Goal: Task Accomplishment & Management: Use online tool/utility

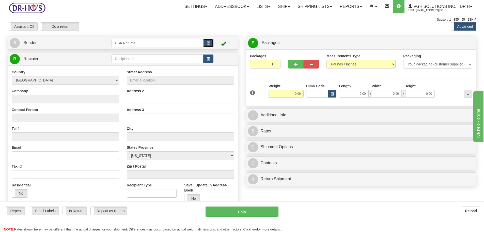
click at [209, 42] on span "button" at bounding box center [209, 43] width 4 height 3
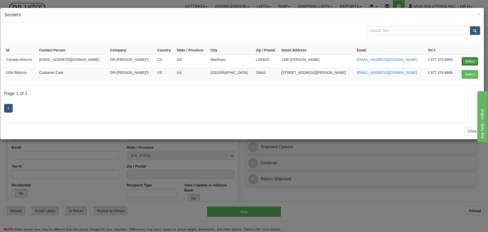
click at [467, 62] on button "Select" at bounding box center [470, 61] width 17 height 9
type input "Canada Returns"
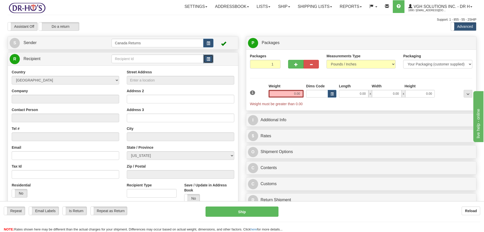
click at [209, 61] on span "button" at bounding box center [209, 58] width 4 height 3
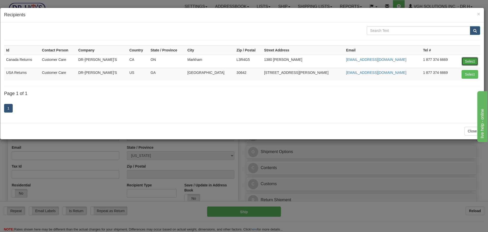
click at [477, 61] on button "Select" at bounding box center [470, 61] width 17 height 9
type input "Canada Returns"
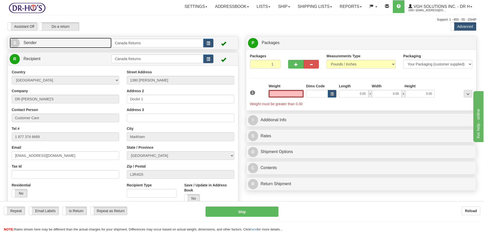
type input "0.00"
click at [48, 46] on link "S Sender" at bounding box center [61, 43] width 102 height 10
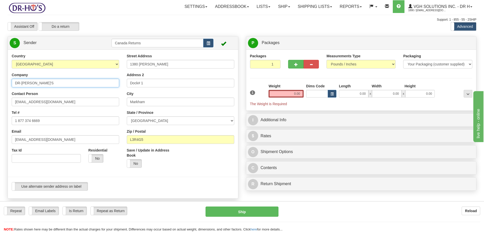
click at [55, 82] on input "DR-[PERSON_NAME]'S" at bounding box center [66, 83] width 108 height 9
click at [56, 82] on input "DR-[PERSON_NAME]'S" at bounding box center [66, 83] width 108 height 9
type input "[PERSON_NAME]"
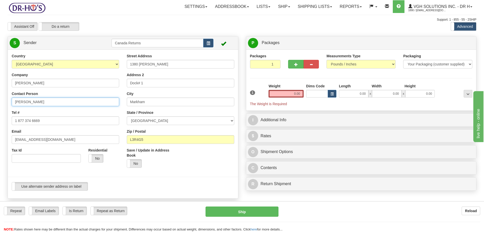
type input "[PERSON_NAME]"
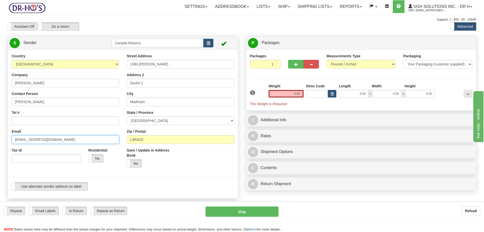
click at [31, 137] on input "[EMAIL_ADDRESS][DOMAIN_NAME]" at bounding box center [66, 139] width 108 height 9
click at [34, 113] on div "Tel #" at bounding box center [66, 117] width 108 height 15
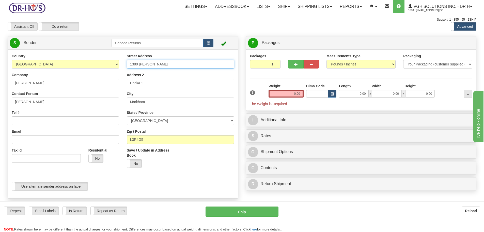
click at [192, 68] on input "1380 [PERSON_NAME]" at bounding box center [181, 64] width 108 height 9
click at [146, 61] on input "1380 [PERSON_NAME]" at bounding box center [181, 64] width 108 height 9
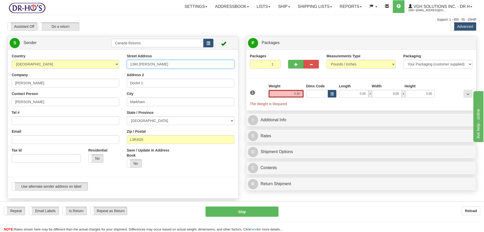
click at [146, 61] on input "1380 [PERSON_NAME]" at bounding box center [181, 64] width 108 height 9
paste input "[STREET_ADDRESS]"
type input "[STREET_ADDRESS]"
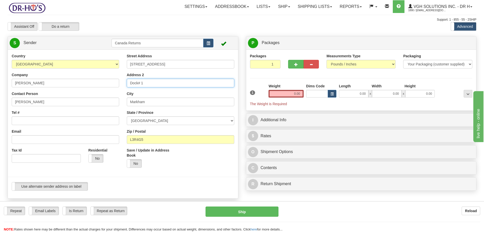
click at [147, 80] on input "Dock# 1" at bounding box center [181, 83] width 108 height 9
type input "\"
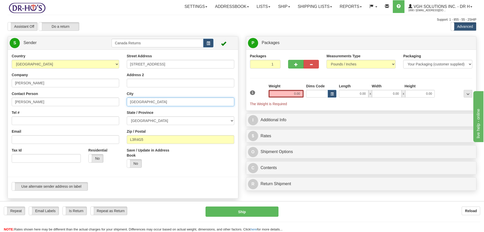
type input "[GEOGRAPHIC_DATA]"
select select "AB"
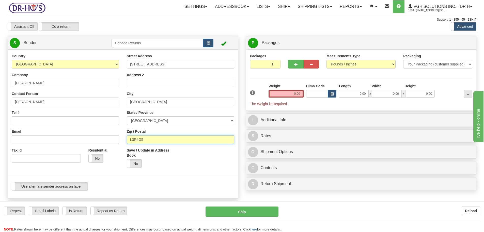
click at [151, 139] on input "L3R4G5" at bounding box center [181, 139] width 108 height 9
paste input "T6J 6Z8"
type input "T6J 6Z8"
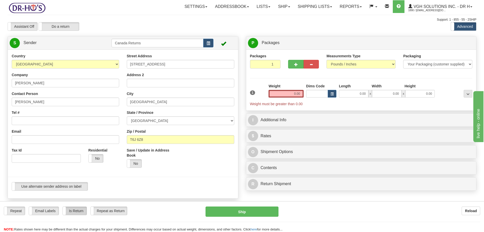
click at [74, 210] on label "Is Return" at bounding box center [75, 210] width 24 height 8
click at [138, 139] on input "T6J 6Z8" at bounding box center [181, 139] width 108 height 9
click at [298, 95] on input "0.00" at bounding box center [286, 94] width 35 height 8
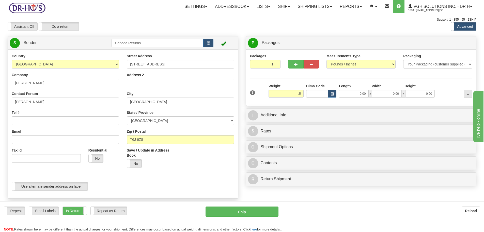
type input "0.50"
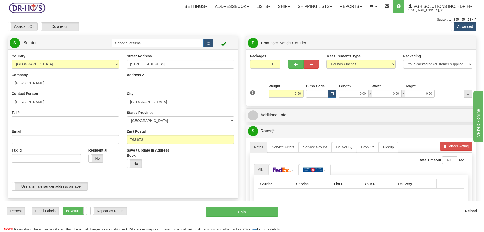
click at [290, 122] on div "P Packages 1 Packages - Weight: 0.50 Lbs Shipment Level Shipm. Package Level Pa…" at bounding box center [361, 160] width 238 height 249
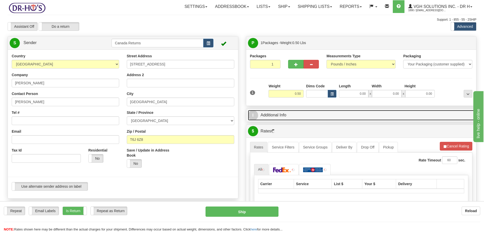
click at [289, 117] on link "I Additional Info" at bounding box center [361, 115] width 227 height 10
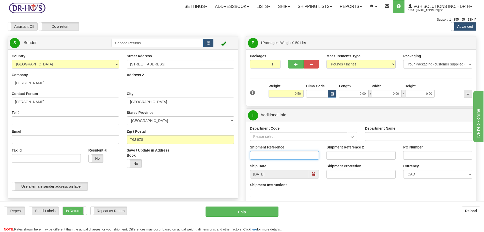
click at [272, 156] on input "Shipment Reference" at bounding box center [284, 155] width 69 height 9
paste input "CU25805270"
type input "CU25805270"
click at [321, 175] on div "Ship Date [DATE]" at bounding box center [284, 170] width 77 height 15
click at [317, 176] on span at bounding box center [314, 174] width 10 height 9
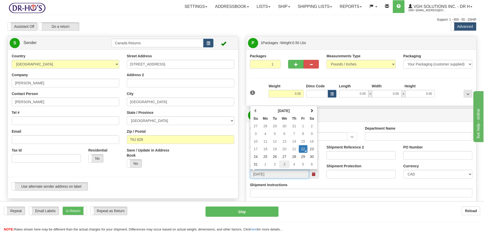
click at [284, 165] on td "3" at bounding box center [284, 164] width 10 height 8
type input "[DATE]"
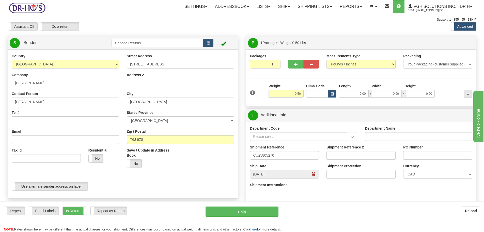
click at [313, 149] on div "Shipment Reference CU25805270" at bounding box center [284, 151] width 69 height 15
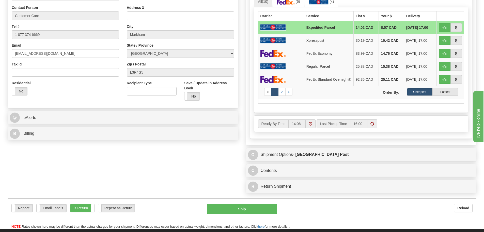
scroll to position [305, 0]
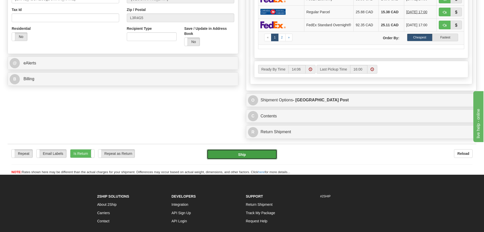
click at [258, 156] on button "Ship" at bounding box center [242, 154] width 70 height 10
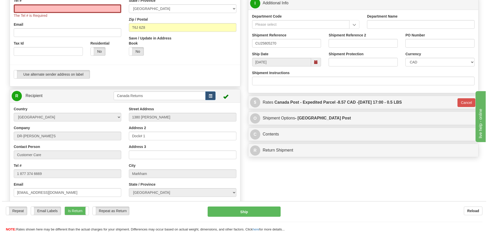
scroll to position [72, 0]
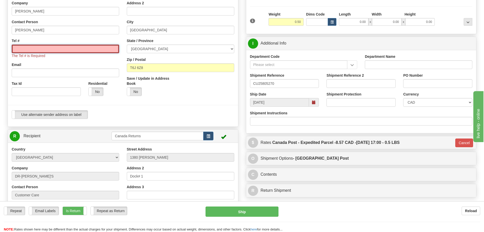
click at [85, 50] on input "Tel #" at bounding box center [66, 48] width 108 height 9
paste input "[PHONE_NUMBER]"
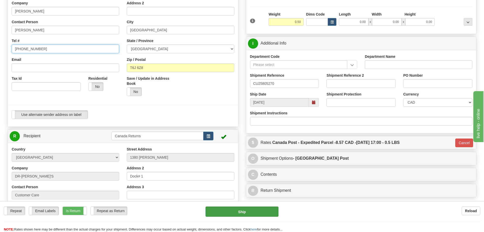
type input "[PHONE_NUMBER]"
click at [238, 215] on button "Ship" at bounding box center [242, 211] width 73 height 10
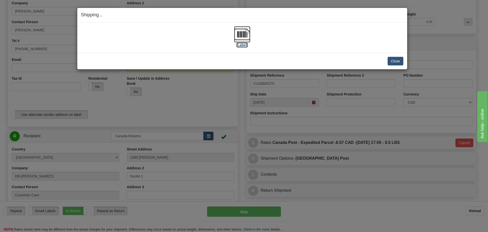
click at [242, 45] on label "[Label]" at bounding box center [242, 44] width 12 height 5
